Goal: Task Accomplishment & Management: Manage account settings

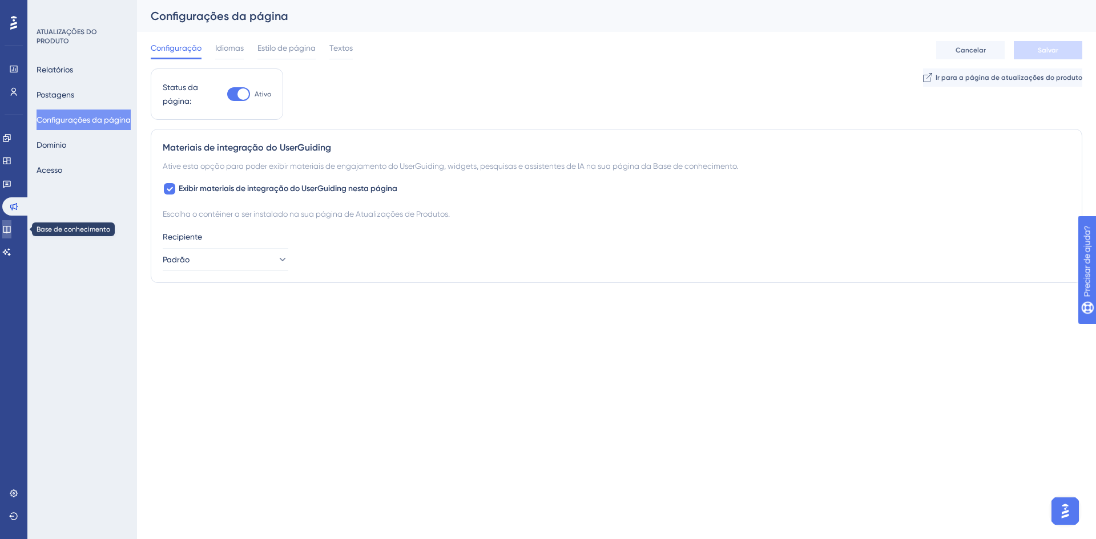
click at [11, 233] on icon at bounding box center [6, 229] width 9 height 9
click at [10, 226] on icon at bounding box center [6, 229] width 7 height 7
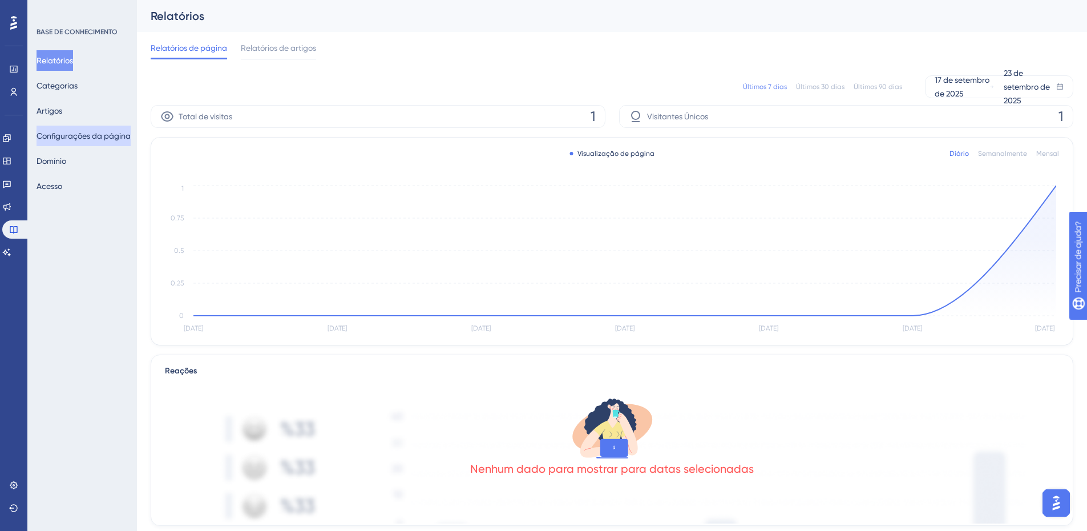
click at [114, 140] on font "Configurações da página" at bounding box center [84, 136] width 94 height 14
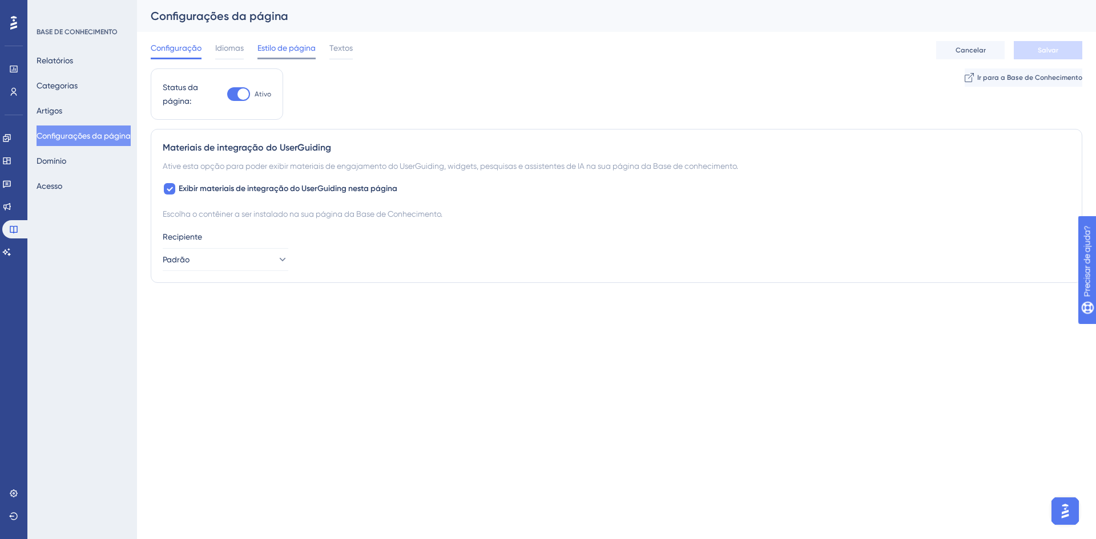
click at [264, 57] on div "Estilo de página" at bounding box center [286, 50] width 58 height 18
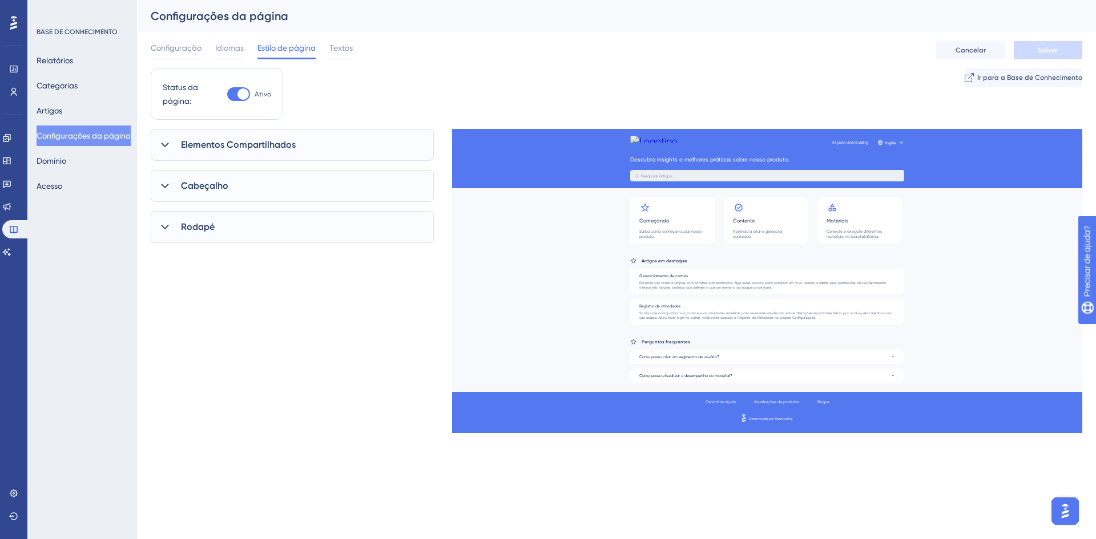
click at [273, 139] on span "Elementos Compartilhados" at bounding box center [238, 145] width 115 height 14
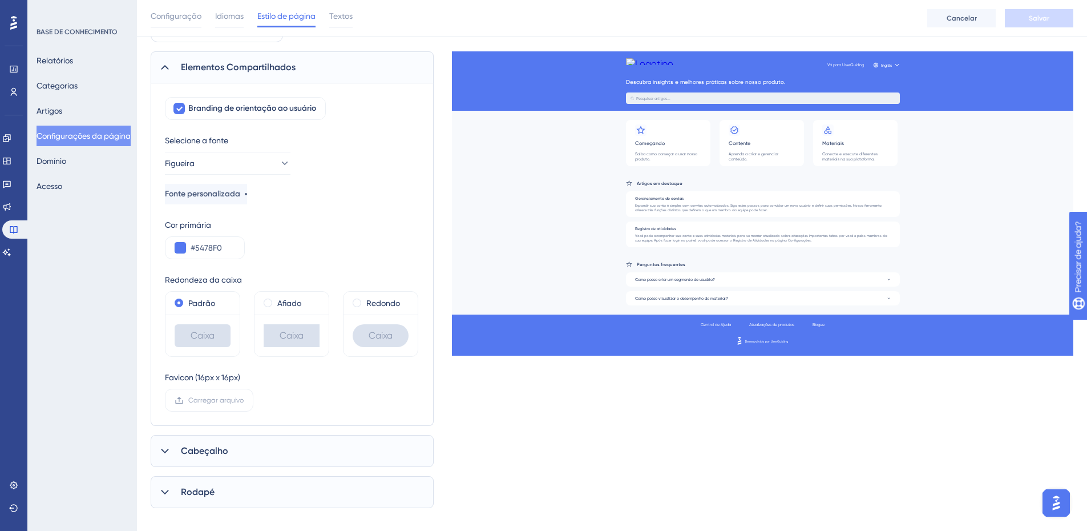
scroll to position [96, 0]
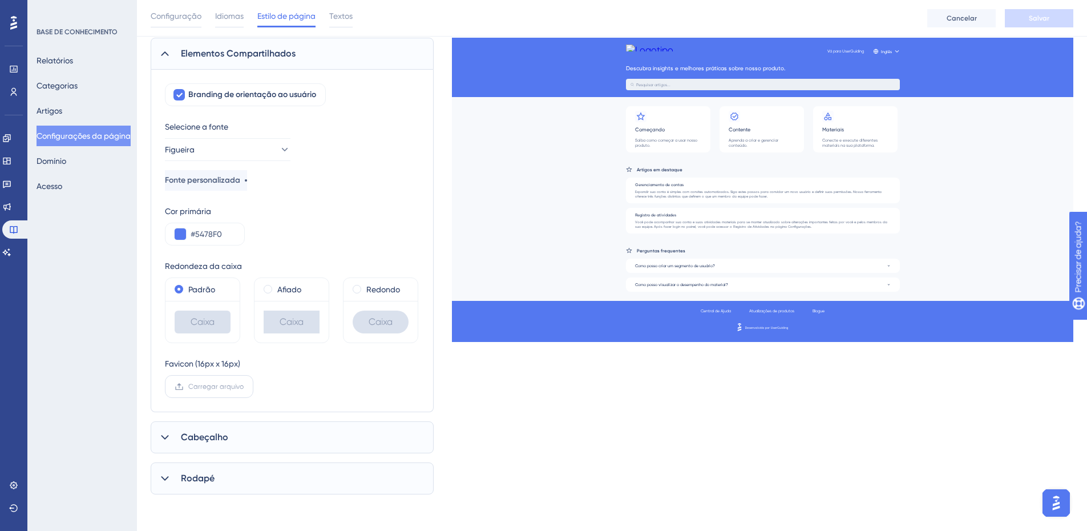
click at [212, 389] on font "Carregar arquivo" at bounding box center [215, 386] width 55 height 8
click at [244, 386] on input "Carregar arquivo" at bounding box center [244, 386] width 0 height 0
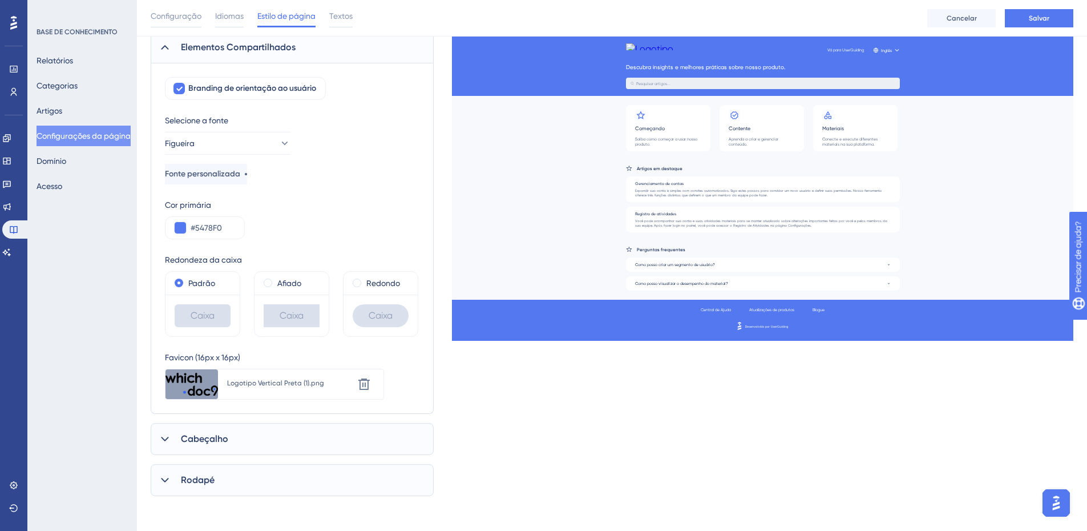
scroll to position [104, 0]
click at [252, 433] on div "Cabeçalho" at bounding box center [292, 437] width 283 height 32
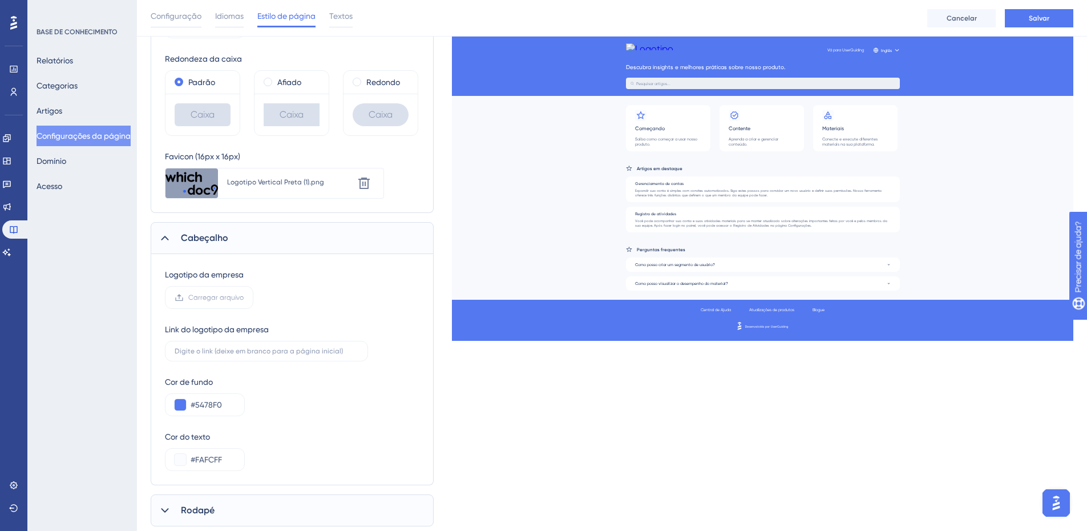
scroll to position [332, 0]
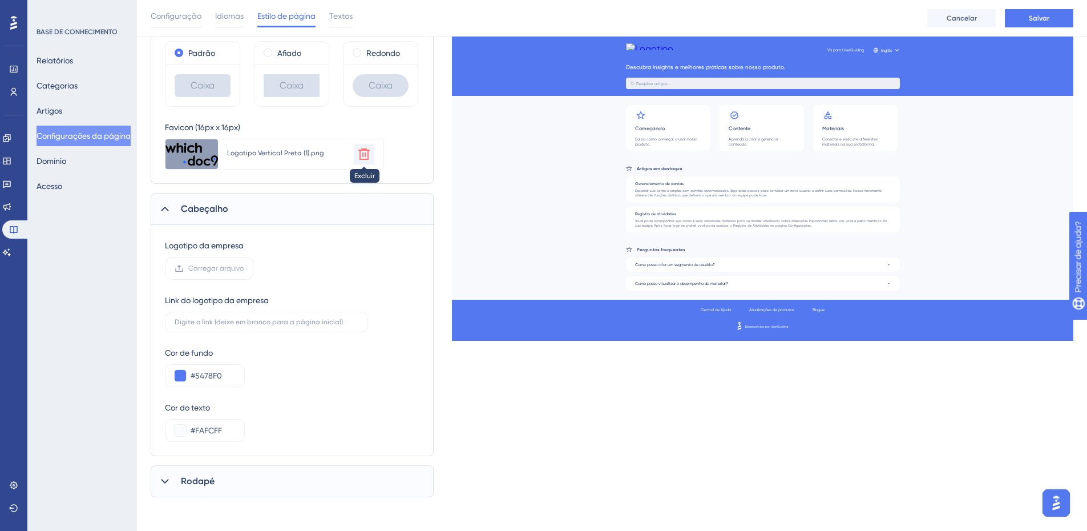
click at [363, 156] on icon at bounding box center [363, 153] width 11 height 11
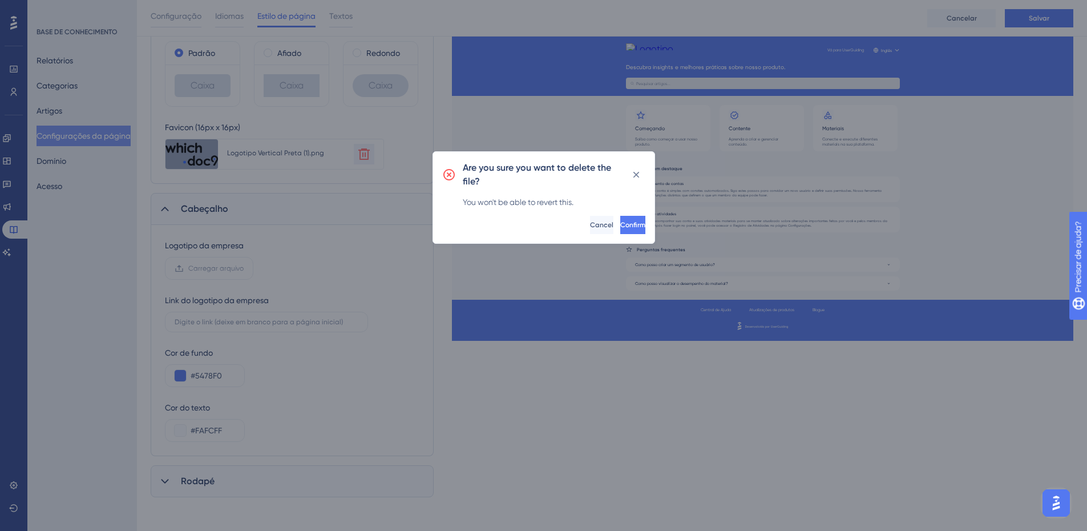
scroll to position [327, 0]
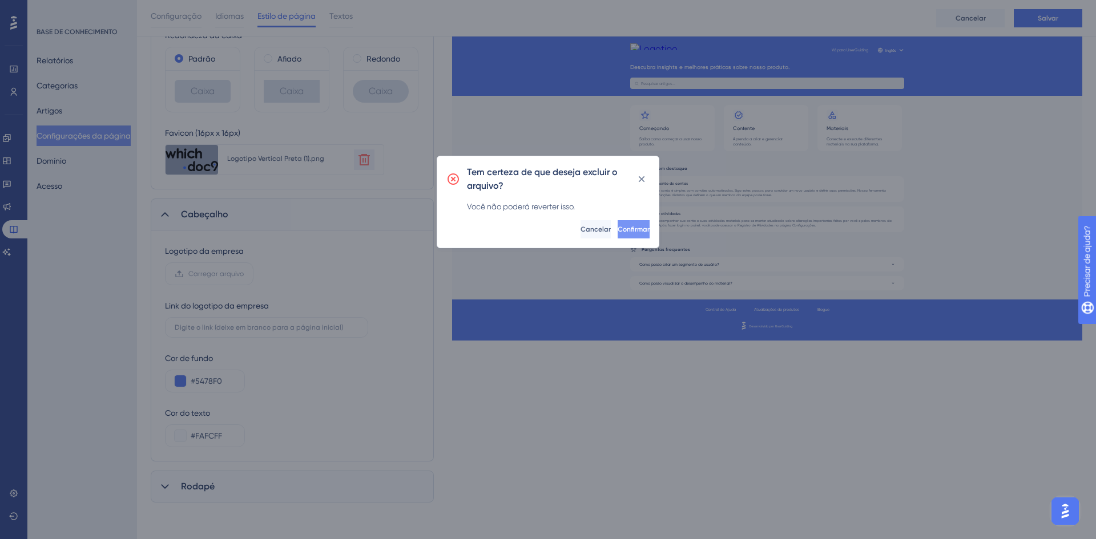
click at [618, 231] on button "Confirmar" at bounding box center [634, 229] width 32 height 18
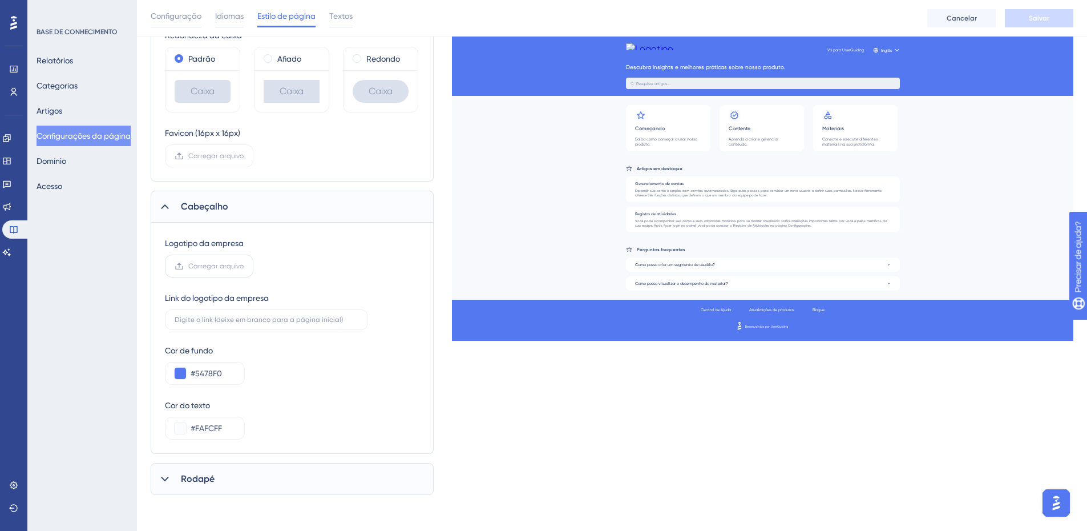
click at [232, 268] on font "Carregar arquivo" at bounding box center [215, 266] width 55 height 8
click at [244, 266] on input "Carregar arquivo" at bounding box center [244, 266] width 0 height 0
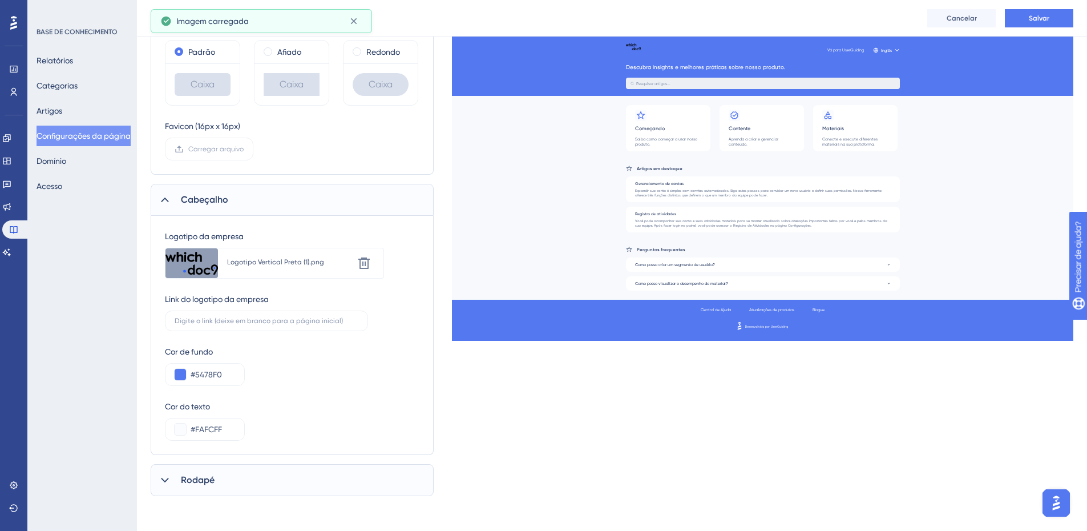
scroll to position [335, 0]
click at [252, 480] on div "Rodapé" at bounding box center [292, 478] width 283 height 32
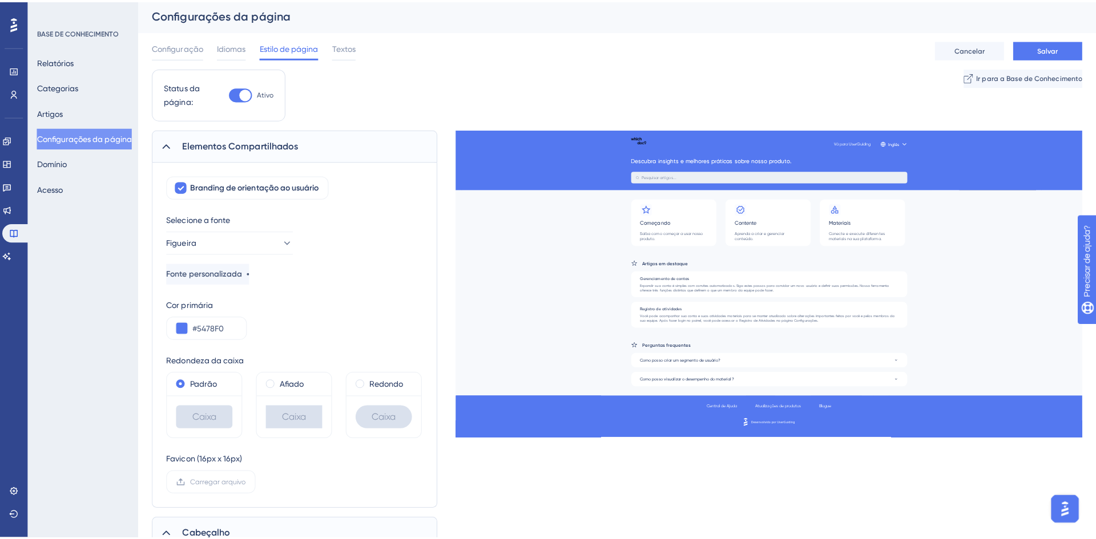
scroll to position [0, 0]
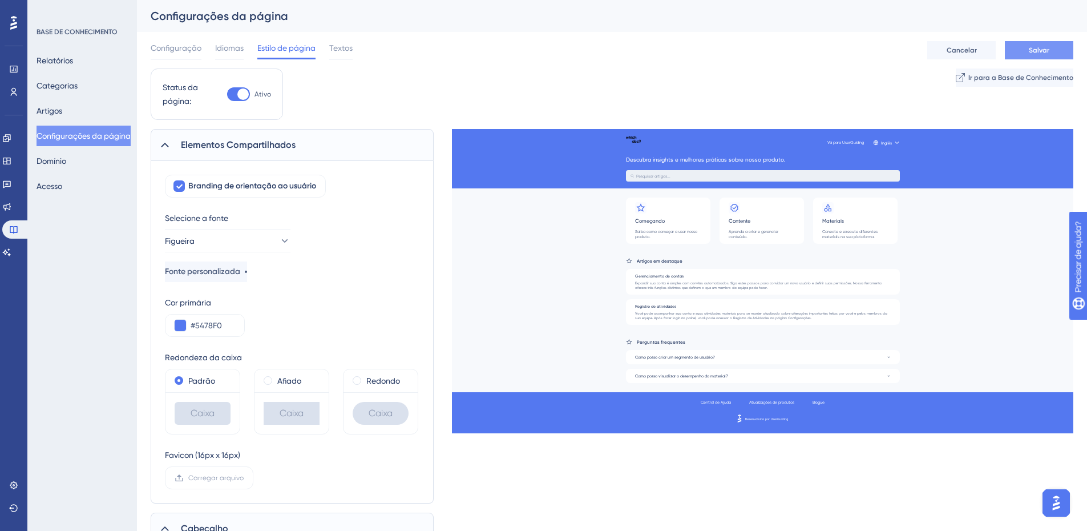
click at [1034, 46] on font "Salvar" at bounding box center [1039, 50] width 21 height 8
click at [340, 53] on span "Textos" at bounding box center [340, 48] width 23 height 14
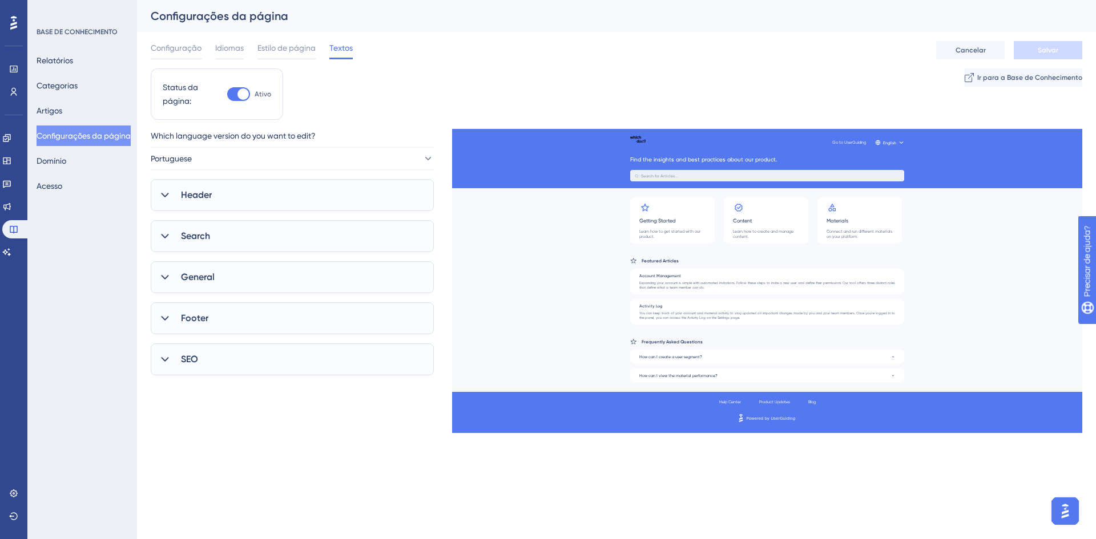
click at [276, 198] on div "Header" at bounding box center [292, 195] width 283 height 32
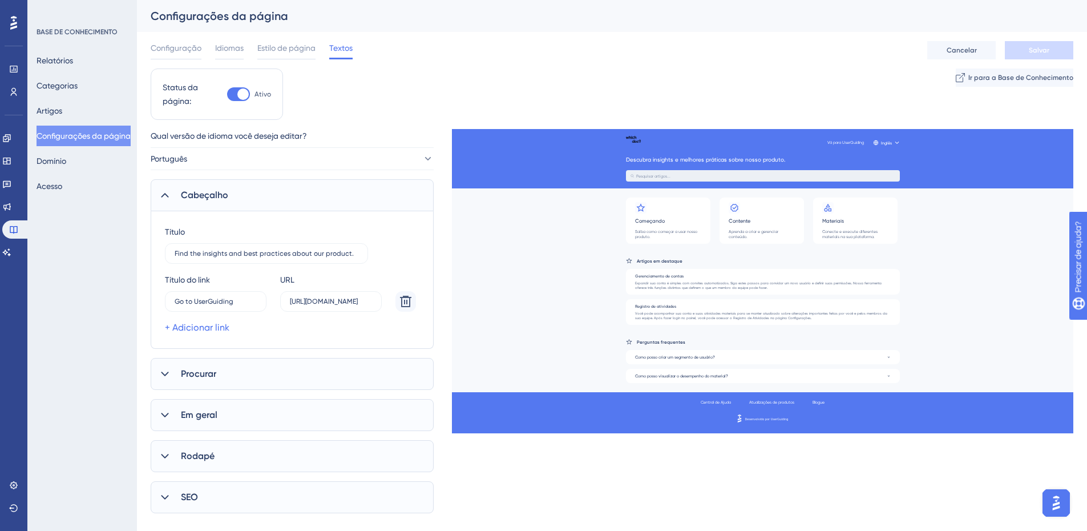
click at [234, 200] on div "Cabeçalho" at bounding box center [292, 195] width 283 height 32
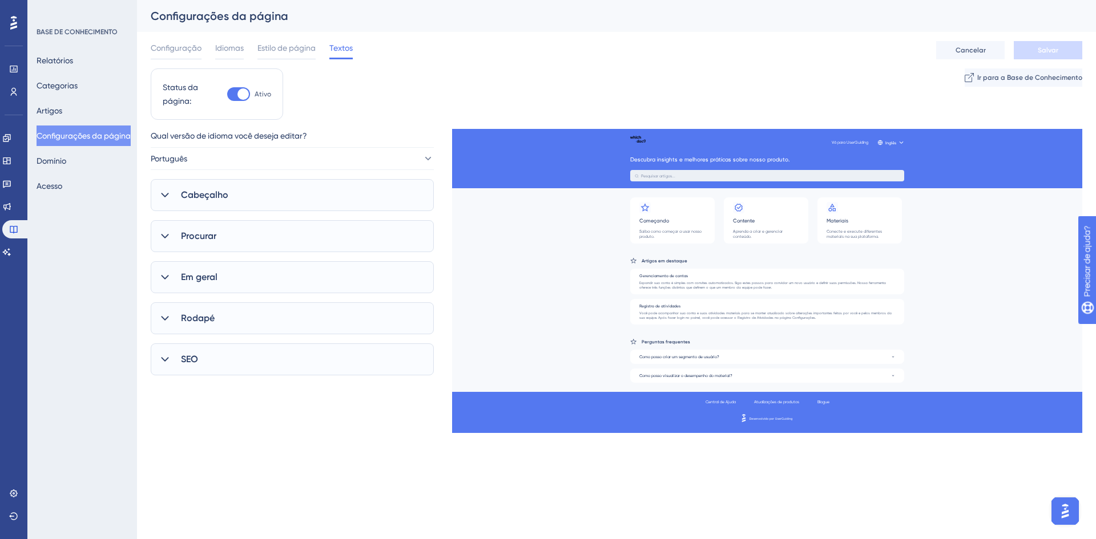
click at [234, 200] on div "Cabeçalho" at bounding box center [292, 195] width 283 height 32
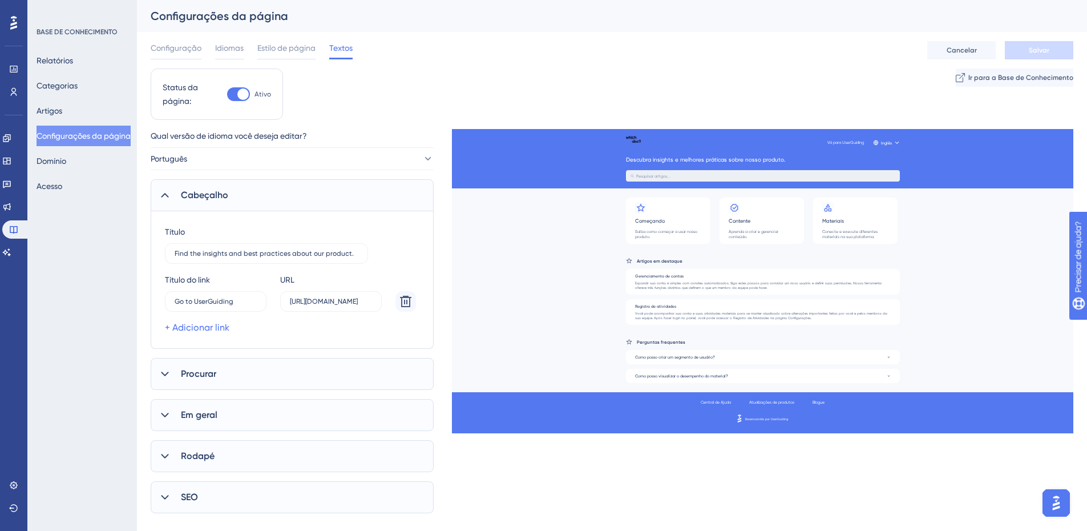
click at [288, 189] on div "Cabeçalho" at bounding box center [292, 195] width 283 height 32
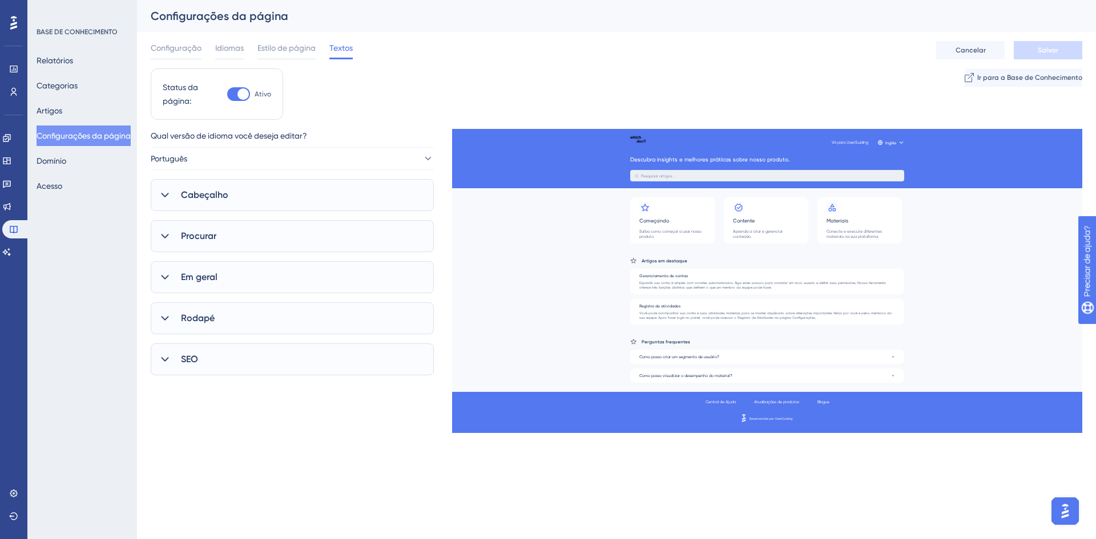
click at [225, 240] on div "Procurar" at bounding box center [292, 236] width 283 height 32
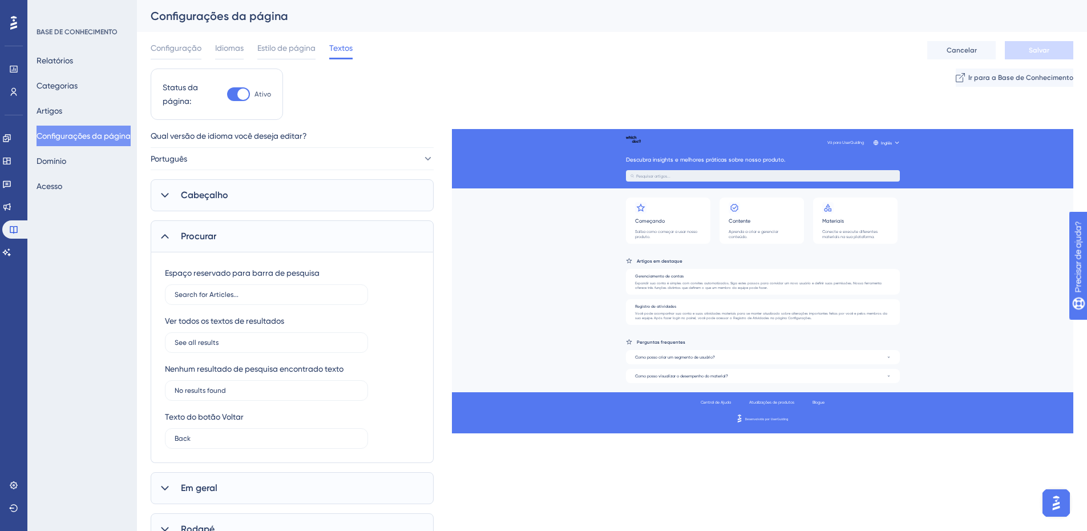
click at [225, 240] on div "Procurar" at bounding box center [292, 236] width 283 height 32
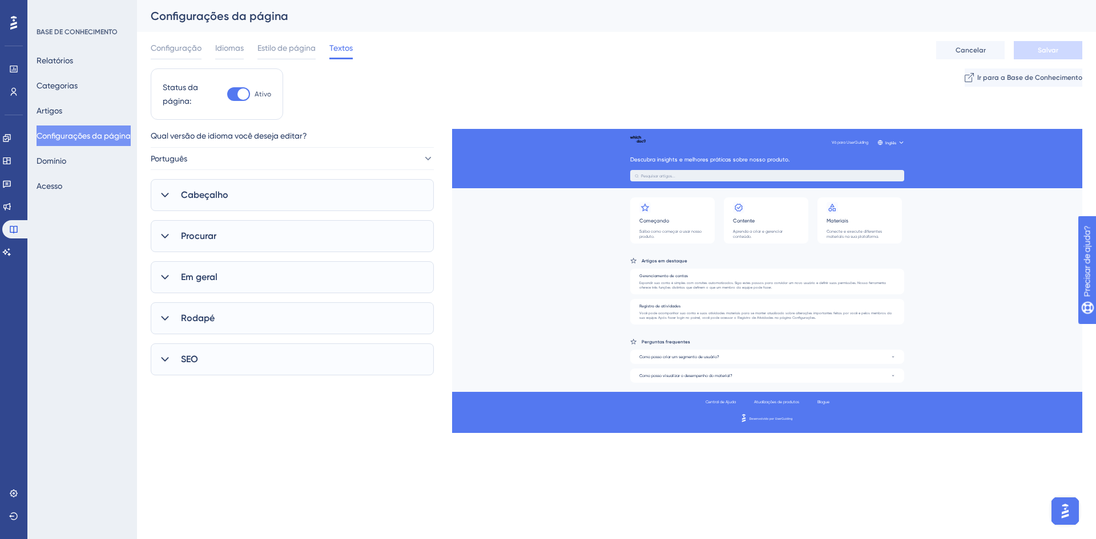
click at [406, 239] on div "Procurar" at bounding box center [292, 236] width 283 height 32
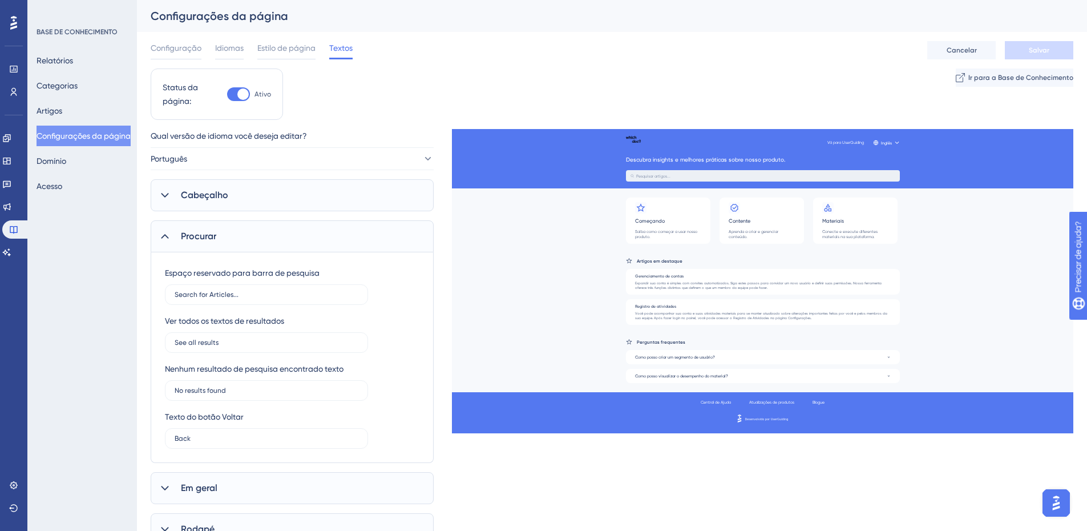
click at [340, 246] on div "Procurar" at bounding box center [292, 236] width 283 height 32
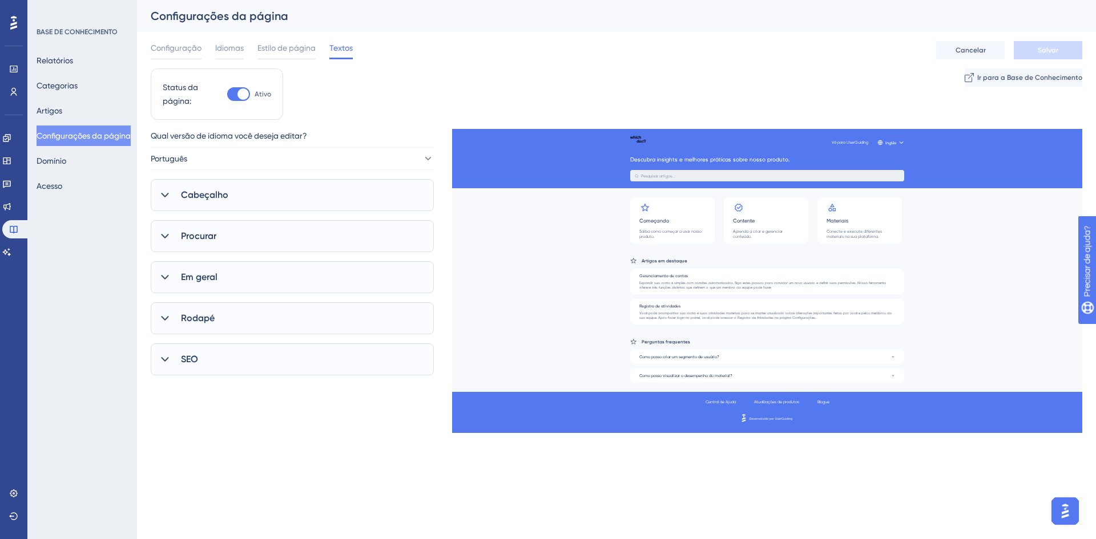
click at [297, 356] on div "SEO" at bounding box center [292, 360] width 283 height 32
click at [328, 418] on input "Help Center" at bounding box center [267, 418] width 184 height 8
type input "Central de Conhecimento Which"
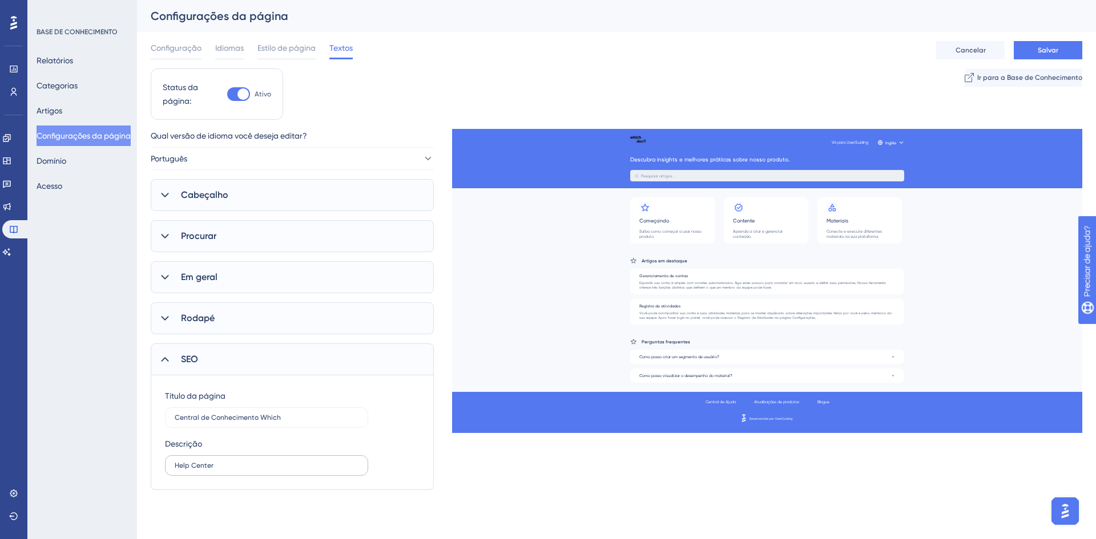
click at [276, 470] on label "Help Center" at bounding box center [266, 466] width 203 height 21
click at [276, 470] on input "Help Center" at bounding box center [267, 466] width 184 height 8
click at [276, 470] on label "Help Center" at bounding box center [266, 466] width 203 height 21
click at [276, 470] on input "Help Center" at bounding box center [267, 466] width 184 height 8
click at [276, 470] on label "Help Center" at bounding box center [266, 466] width 203 height 21
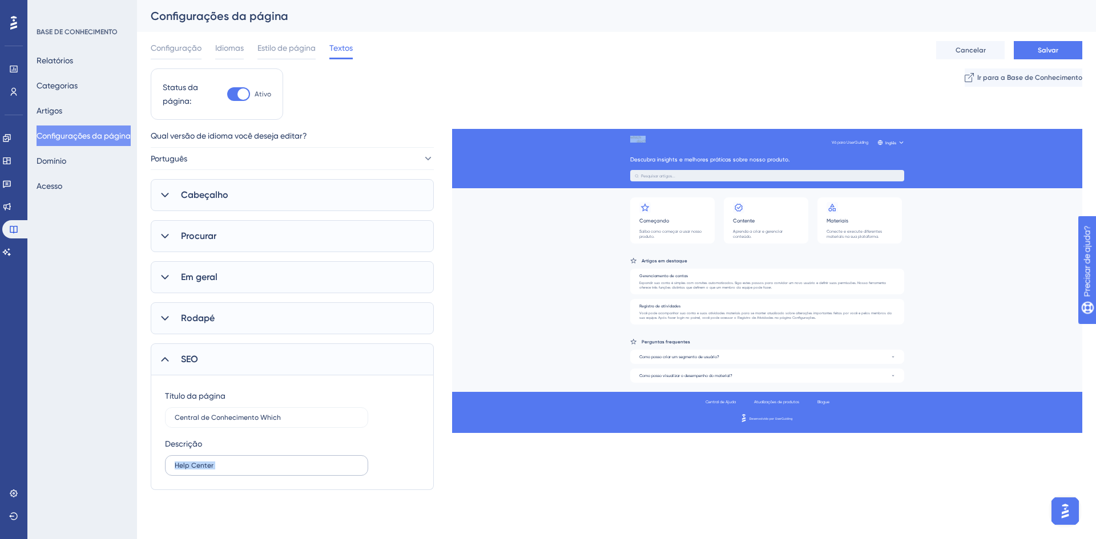
click at [276, 470] on input "Help Center" at bounding box center [267, 466] width 184 height 8
click at [261, 470] on label "Help Center" at bounding box center [266, 466] width 203 height 21
click at [261, 470] on input "Help Center" at bounding box center [267, 466] width 184 height 8
click at [261, 470] on label "Help Center" at bounding box center [266, 466] width 203 height 21
click at [261, 470] on input "Help Center" at bounding box center [267, 466] width 184 height 8
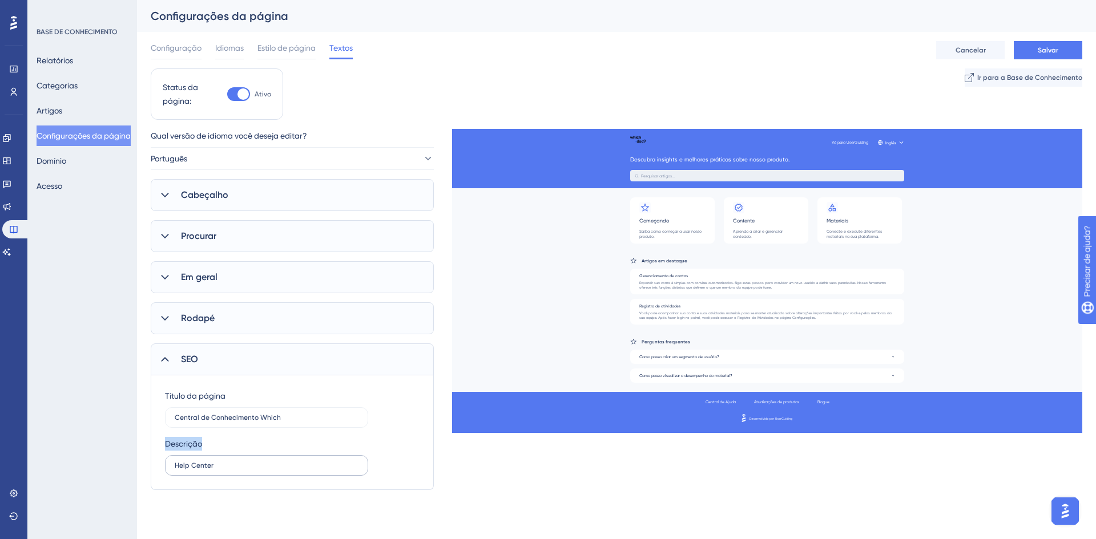
click at [261, 470] on label "Help Center" at bounding box center [266, 466] width 203 height 21
click at [261, 470] on input "Help Center" at bounding box center [267, 466] width 184 height 8
click at [261, 470] on label "Help Center" at bounding box center [266, 466] width 203 height 21
click at [261, 470] on input "Help Center" at bounding box center [267, 466] width 184 height 8
click at [240, 470] on label "Help Center" at bounding box center [266, 466] width 203 height 21
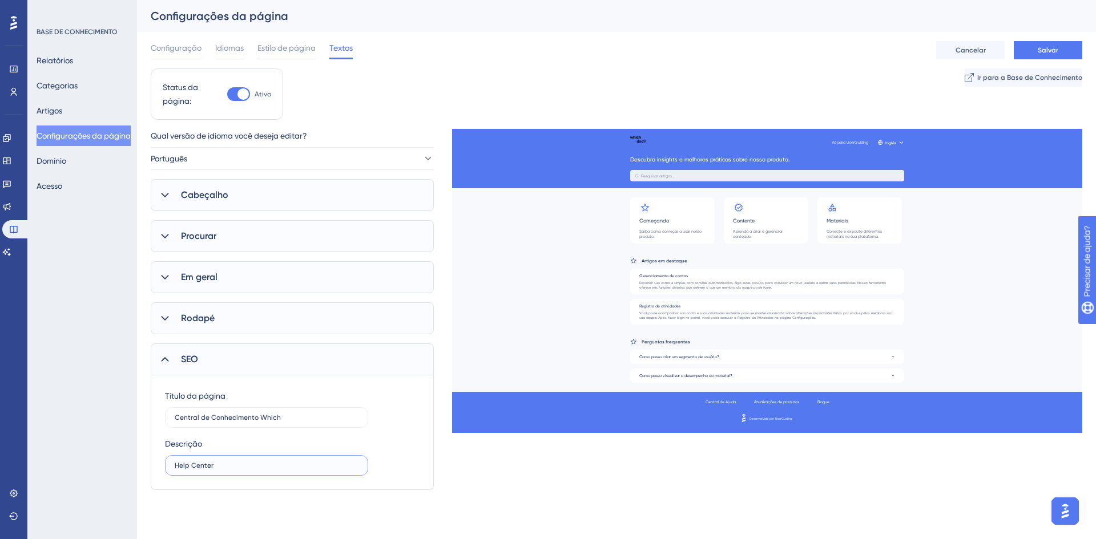
click at [240, 470] on input "Help Center" at bounding box center [267, 466] width 184 height 8
drag, startPoint x: 228, startPoint y: 468, endPoint x: 155, endPoint y: 465, distance: 73.1
click at [155, 465] on div "Título da página Central de Conhecimento Which Descrição Help Center" at bounding box center [292, 433] width 283 height 115
paste input "text"
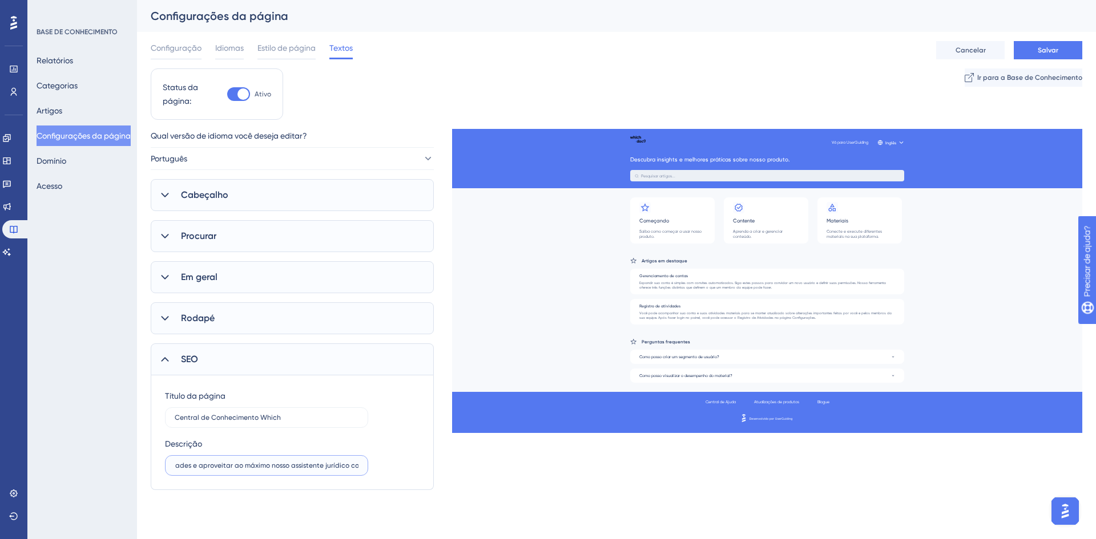
drag, startPoint x: 251, startPoint y: 466, endPoint x: 372, endPoint y: 468, distance: 121.0
click at [372, 468] on div "Descrição Acesse a Central de Conhecimento do Which: artigos, guias e tutoriais…" at bounding box center [292, 456] width 255 height 39
click at [320, 468] on input "Acesse a Central de Conhecimento do Which: artigos, guias e tutoriais para tira…" at bounding box center [267, 466] width 184 height 8
type input "Acesse a Central de Conhecimento do Which: artigos, guias e tutoriais para tira…"
click at [462, 474] on div "Qual versão de idioma você deseja editar? Português Cabeçalho Título Find the i…" at bounding box center [617, 309] width 932 height 361
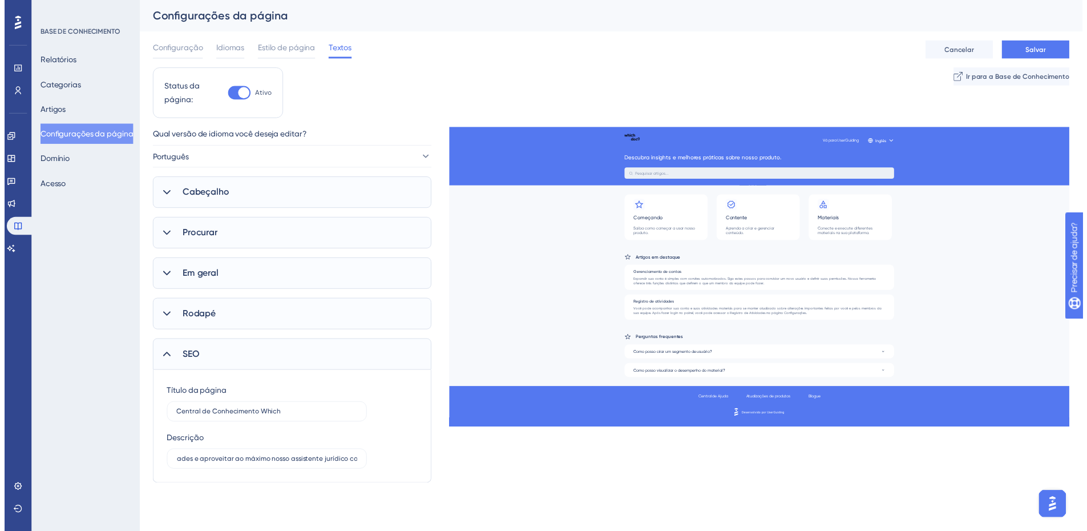
scroll to position [0, 0]
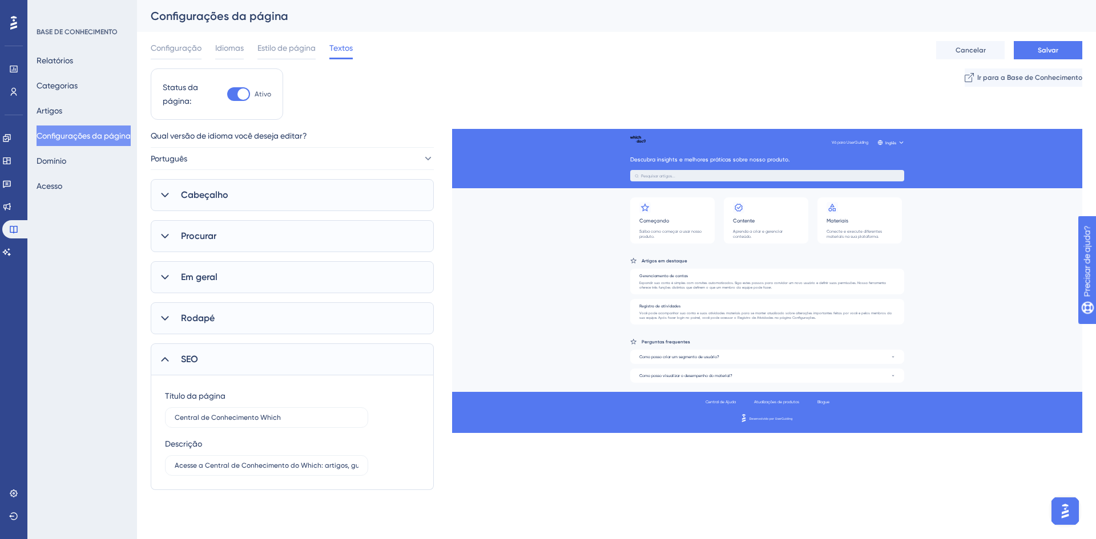
click at [232, 361] on div "SEO" at bounding box center [292, 360] width 283 height 32
click at [231, 323] on div "Rodapé" at bounding box center [292, 319] width 283 height 32
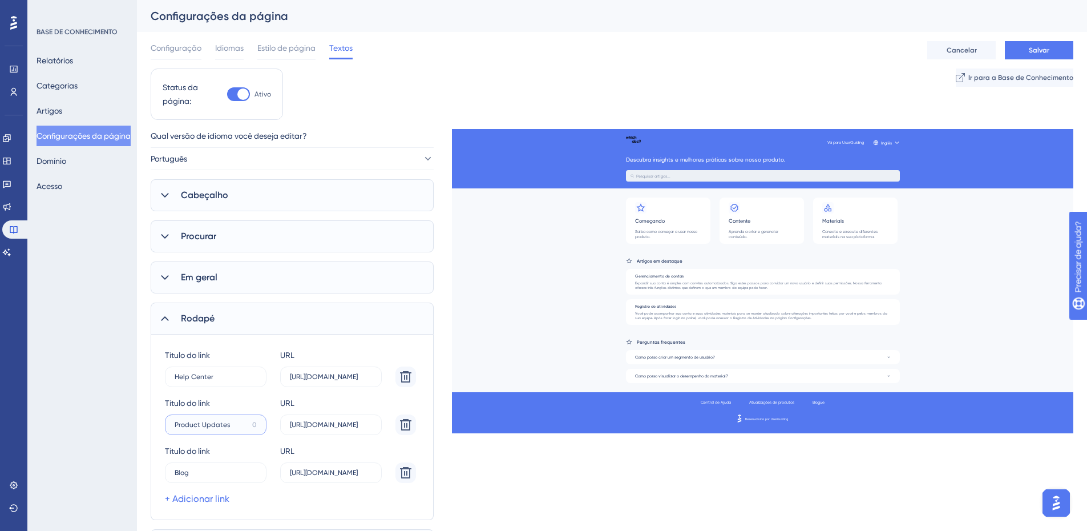
drag, startPoint x: 232, startPoint y: 425, endPoint x: 147, endPoint y: 424, distance: 84.5
click at [147, 424] on div "Desempenho Usuários Noivado Widgets Opinião Atualizações de produtos Base de co…" at bounding box center [612, 289] width 950 height 579
type input "A"
type input "N"
click at [221, 383] on label "Help Center 4" at bounding box center [216, 376] width 102 height 21
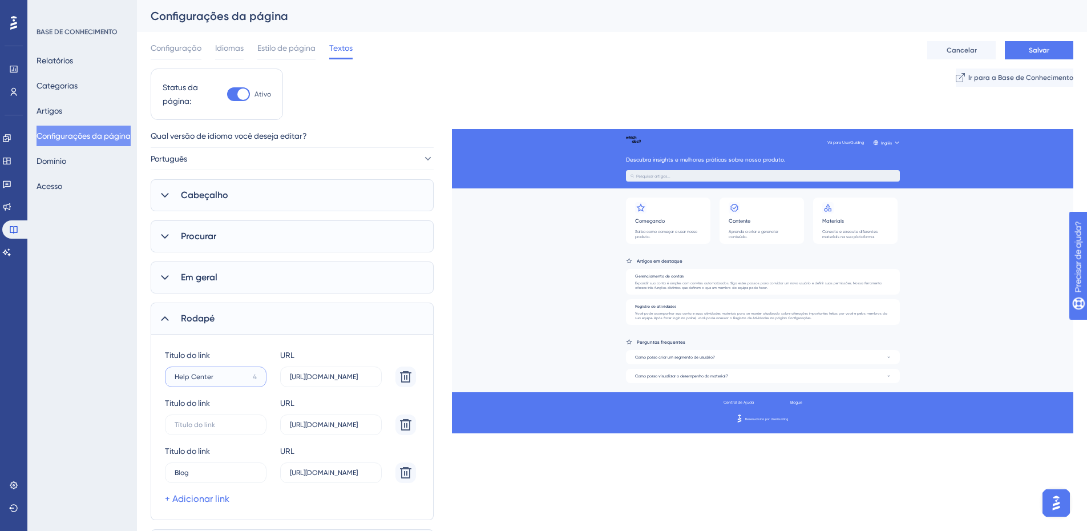
click at [221, 381] on input "Help Center" at bounding box center [212, 377] width 74 height 8
click at [221, 383] on label "Help Center 4" at bounding box center [216, 376] width 102 height 21
click at [221, 381] on input "Help Center" at bounding box center [212, 377] width 74 height 8
click at [221, 383] on label "Help Center 4" at bounding box center [216, 376] width 102 height 21
click at [221, 381] on input "Help Center" at bounding box center [212, 377] width 74 height 8
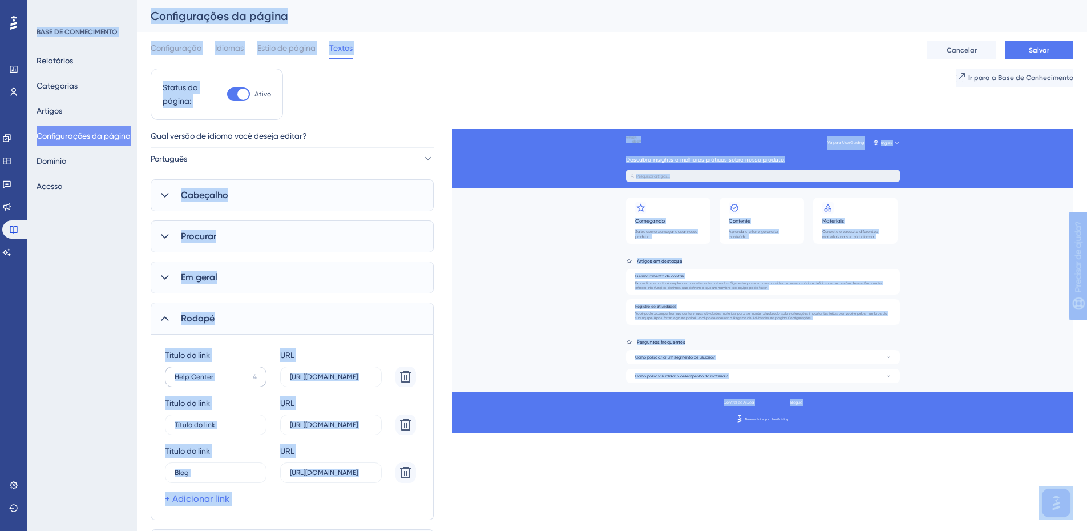
click at [221, 383] on label "Help Center 4" at bounding box center [216, 376] width 102 height 21
click at [221, 381] on input "Help Center" at bounding box center [212, 377] width 74 height 8
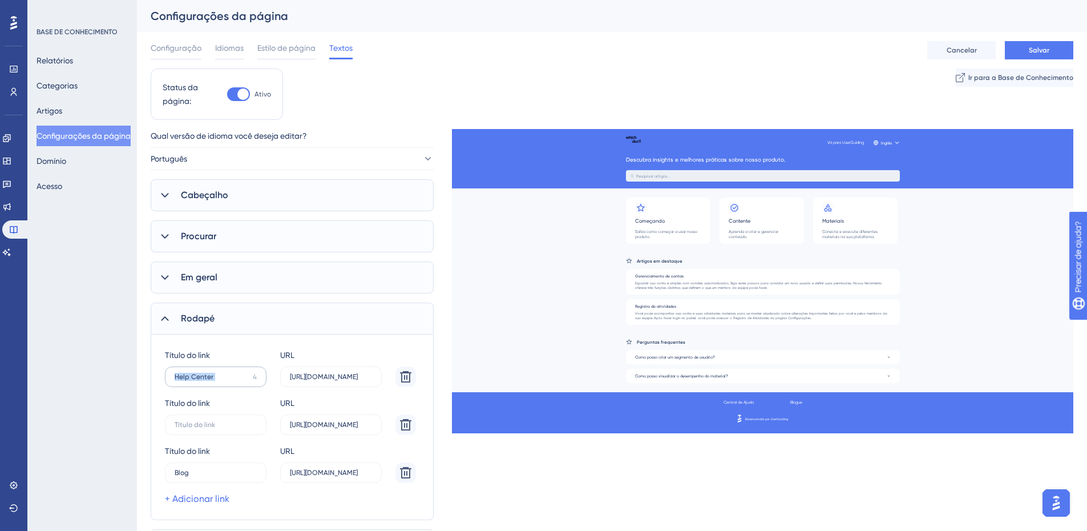
click at [221, 383] on label "Help Center 4" at bounding box center [216, 376] width 102 height 21
click at [221, 381] on input "Help Center" at bounding box center [212, 377] width 74 height 8
click at [221, 382] on label "Help Center 4" at bounding box center [216, 376] width 102 height 21
click at [221, 381] on input "Help Center" at bounding box center [212, 377] width 74 height 8
drag, startPoint x: 217, startPoint y: 376, endPoint x: 171, endPoint y: 374, distance: 45.7
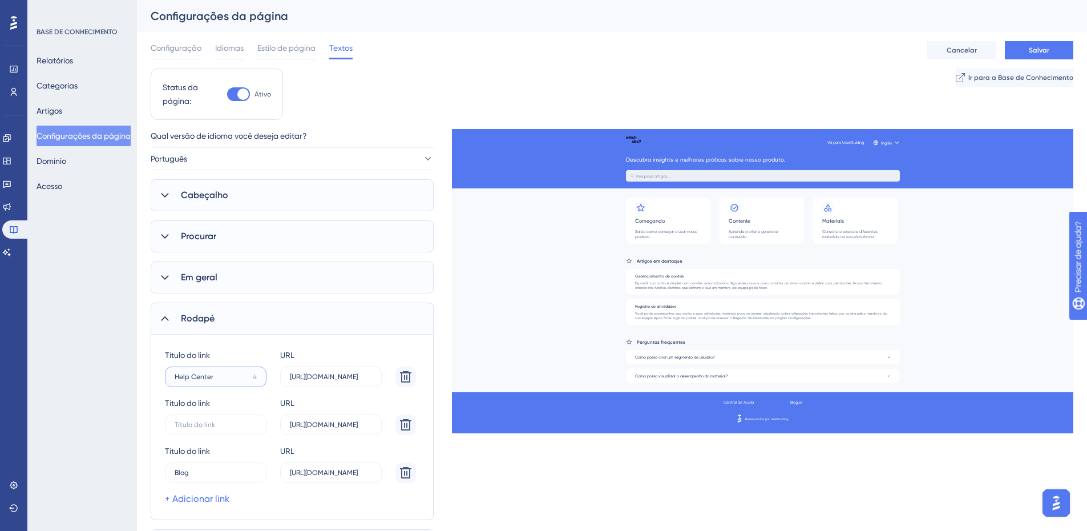
click at [171, 374] on label "Help Center 4" at bounding box center [216, 376] width 102 height 21
type input "Suporte"
click at [225, 429] on label "6" at bounding box center [216, 424] width 102 height 21
click at [225, 429] on input "6" at bounding box center [212, 425] width 74 height 8
type input "Novidades"
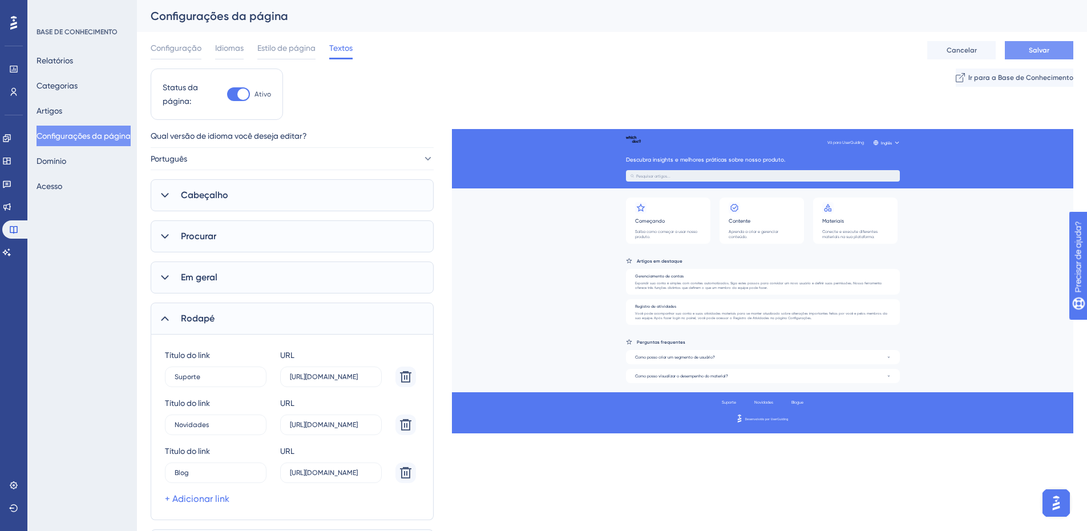
click at [1028, 55] on button "Salvar" at bounding box center [1039, 50] width 69 height 18
click at [168, 323] on icon at bounding box center [164, 318] width 11 height 11
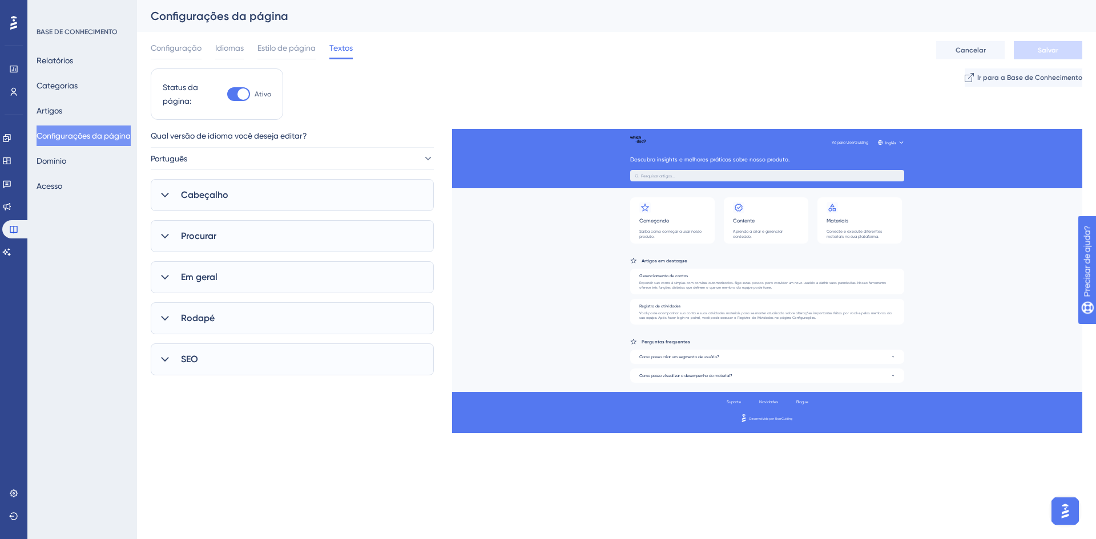
click at [190, 281] on font "Em geral" at bounding box center [199, 277] width 37 height 11
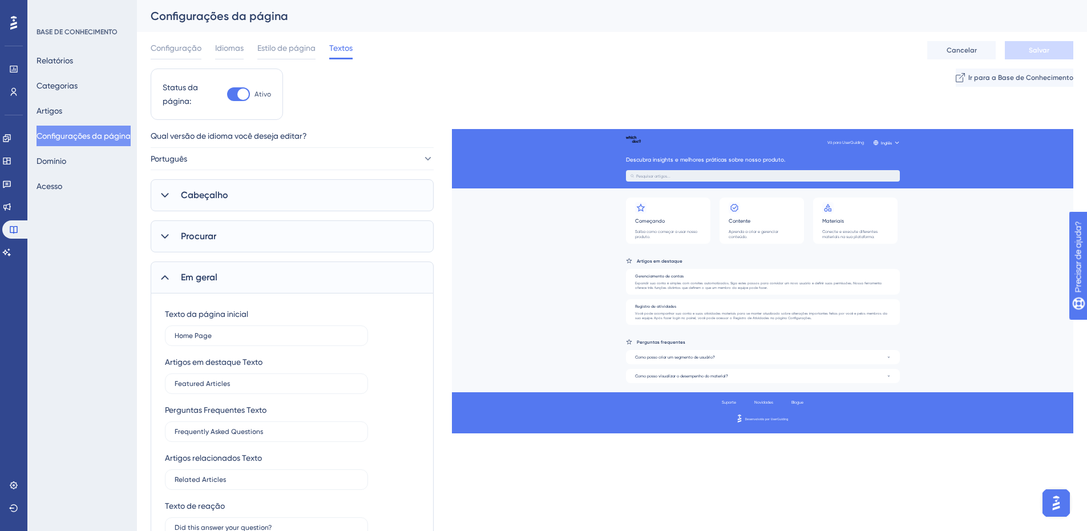
click at [248, 245] on div "Procurar" at bounding box center [292, 236] width 283 height 32
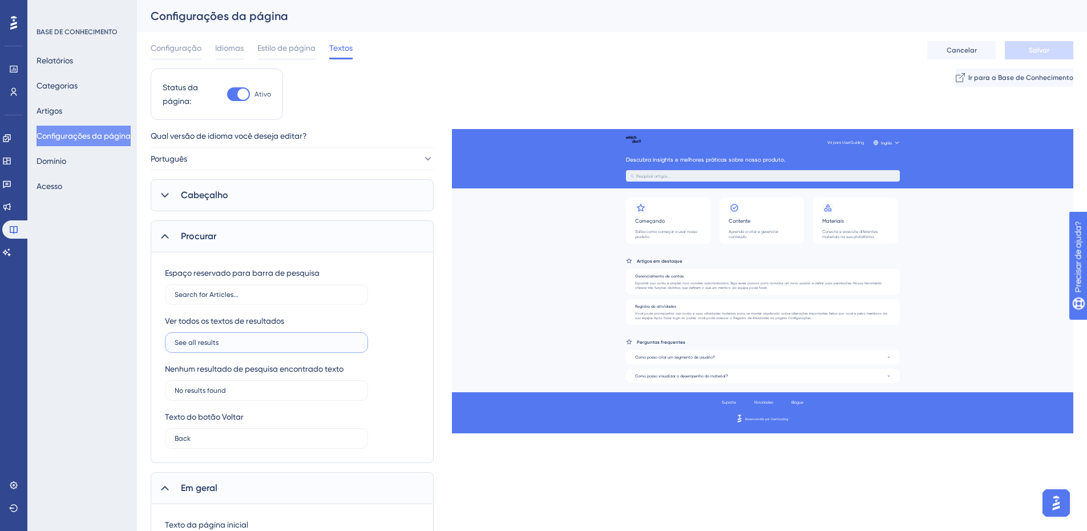
click at [267, 341] on input "See all results" at bounding box center [267, 343] width 184 height 8
click at [397, 332] on div "Ver todos os textos de resultados See all results" at bounding box center [292, 333] width 255 height 39
click at [309, 233] on div "Procurar" at bounding box center [292, 236] width 283 height 32
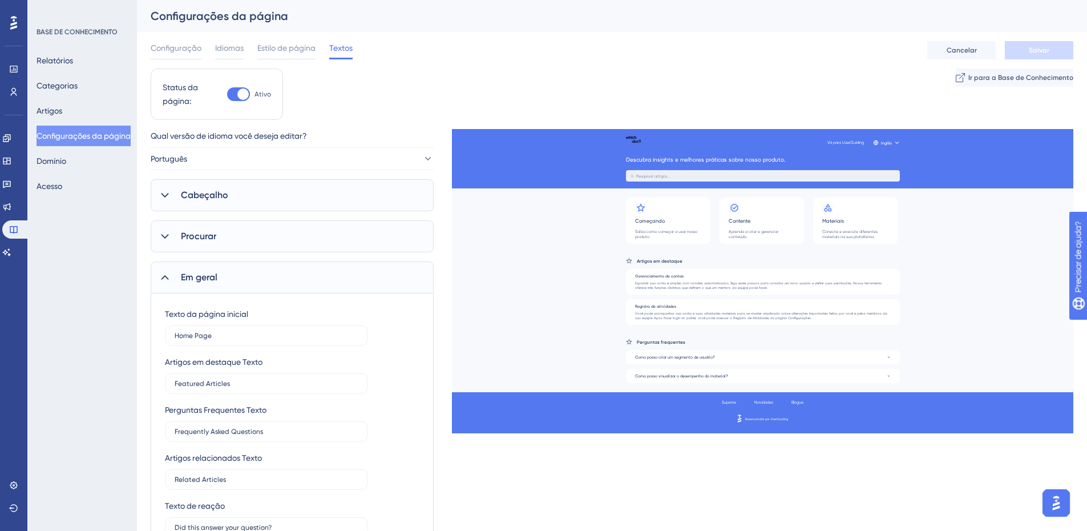
click at [304, 198] on div "Cabeçalho" at bounding box center [292, 195] width 283 height 32
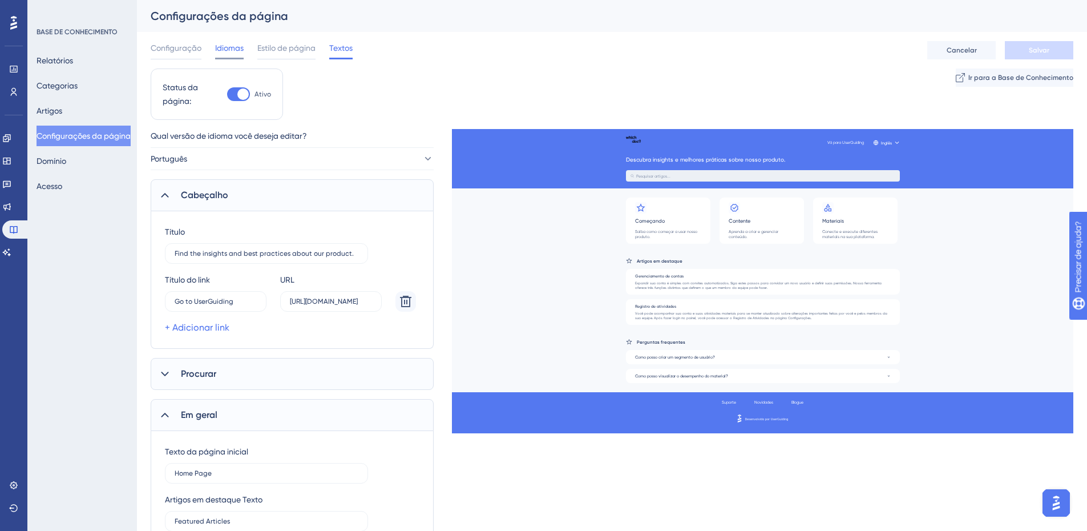
click at [228, 56] on div "Idiomas" at bounding box center [229, 50] width 29 height 18
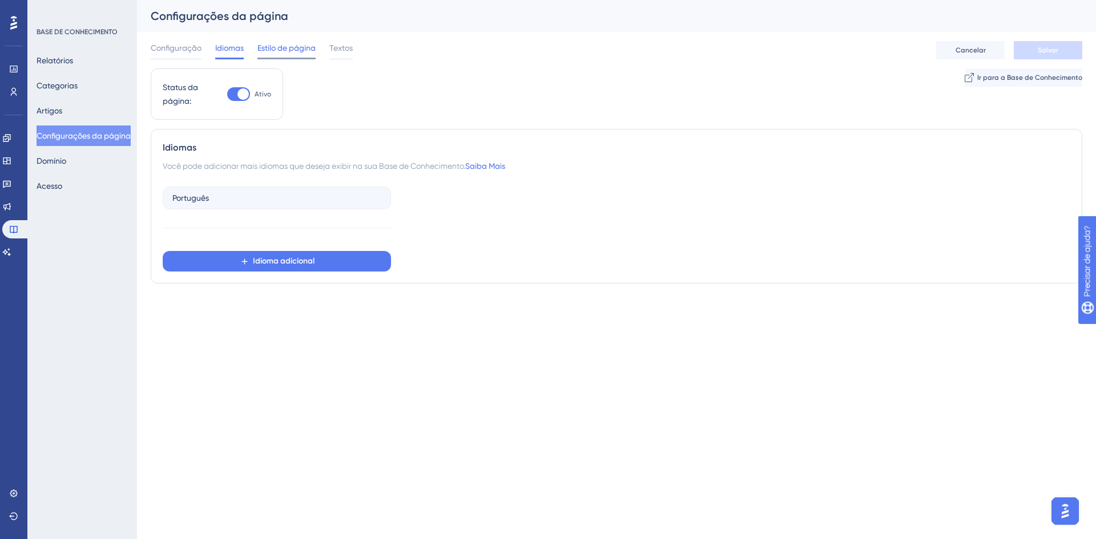
click at [282, 55] on div "Estilo de página" at bounding box center [286, 50] width 58 height 18
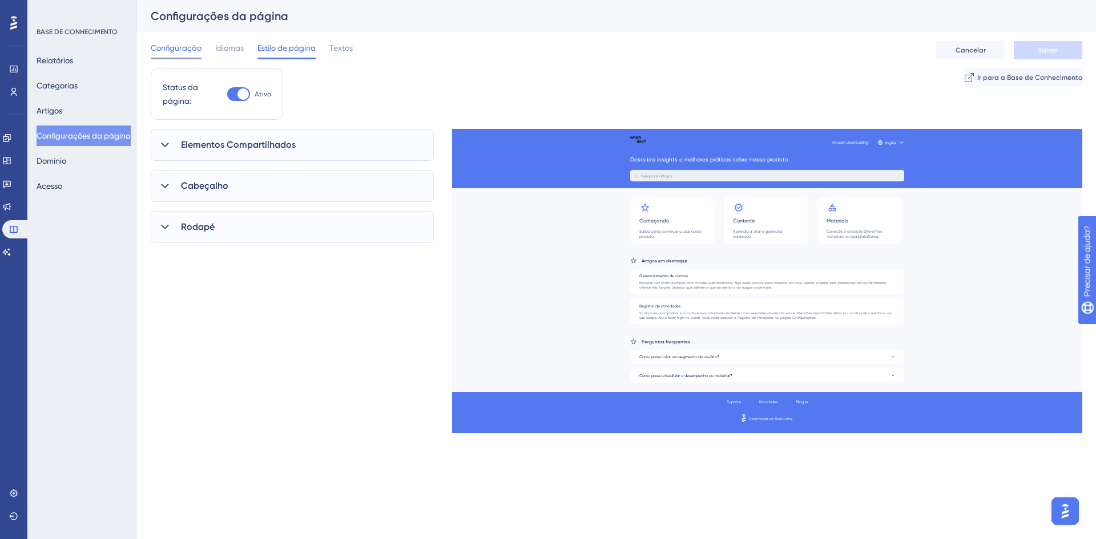
click at [187, 53] on span "Configuração" at bounding box center [176, 48] width 51 height 14
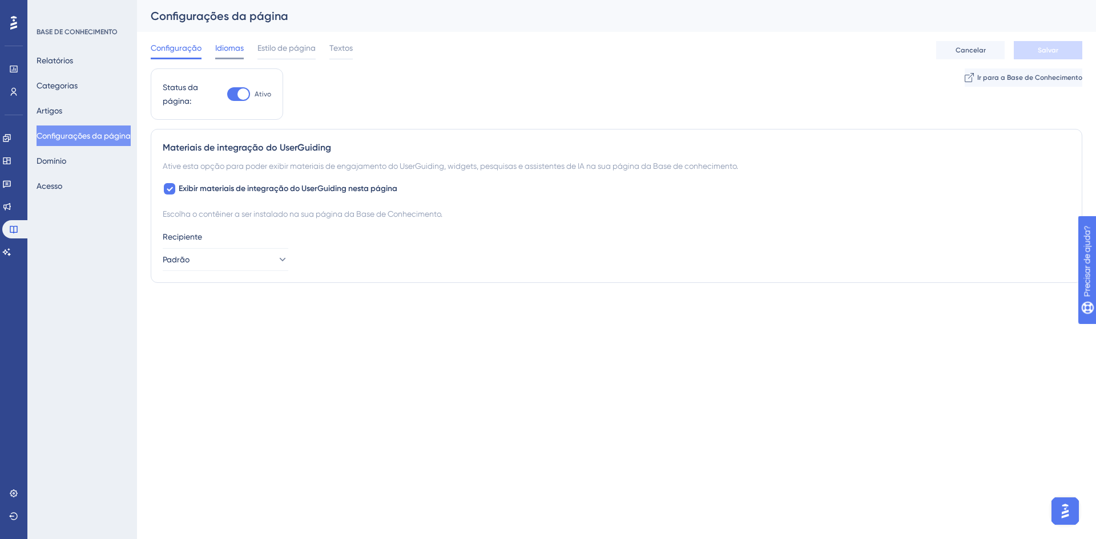
click at [228, 51] on font "Idiomas" at bounding box center [229, 47] width 29 height 9
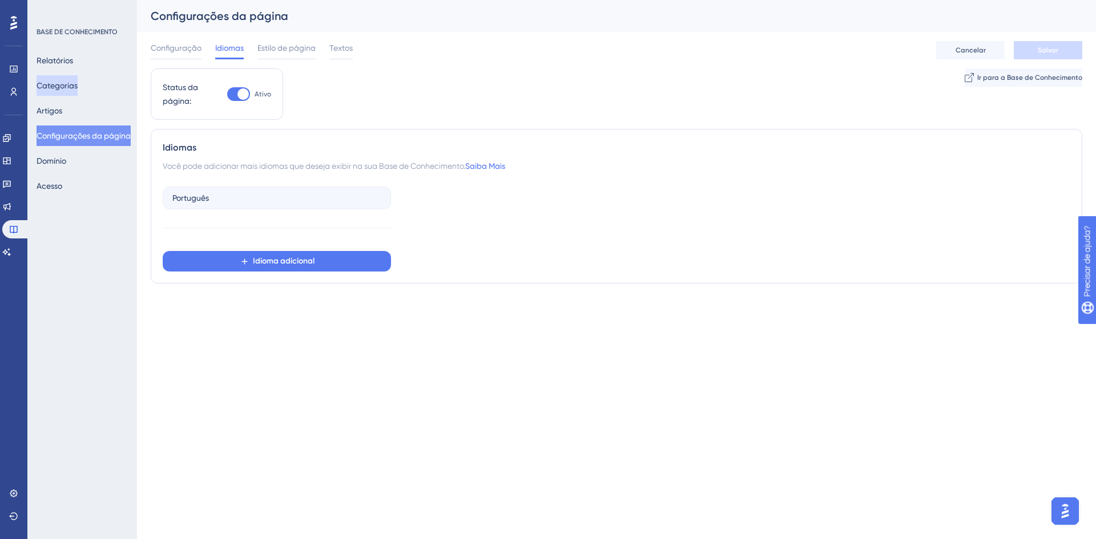
click at [71, 92] on button "Categorias" at bounding box center [57, 85] width 41 height 21
